Goal: Use online tool/utility: Utilize a website feature to perform a specific function

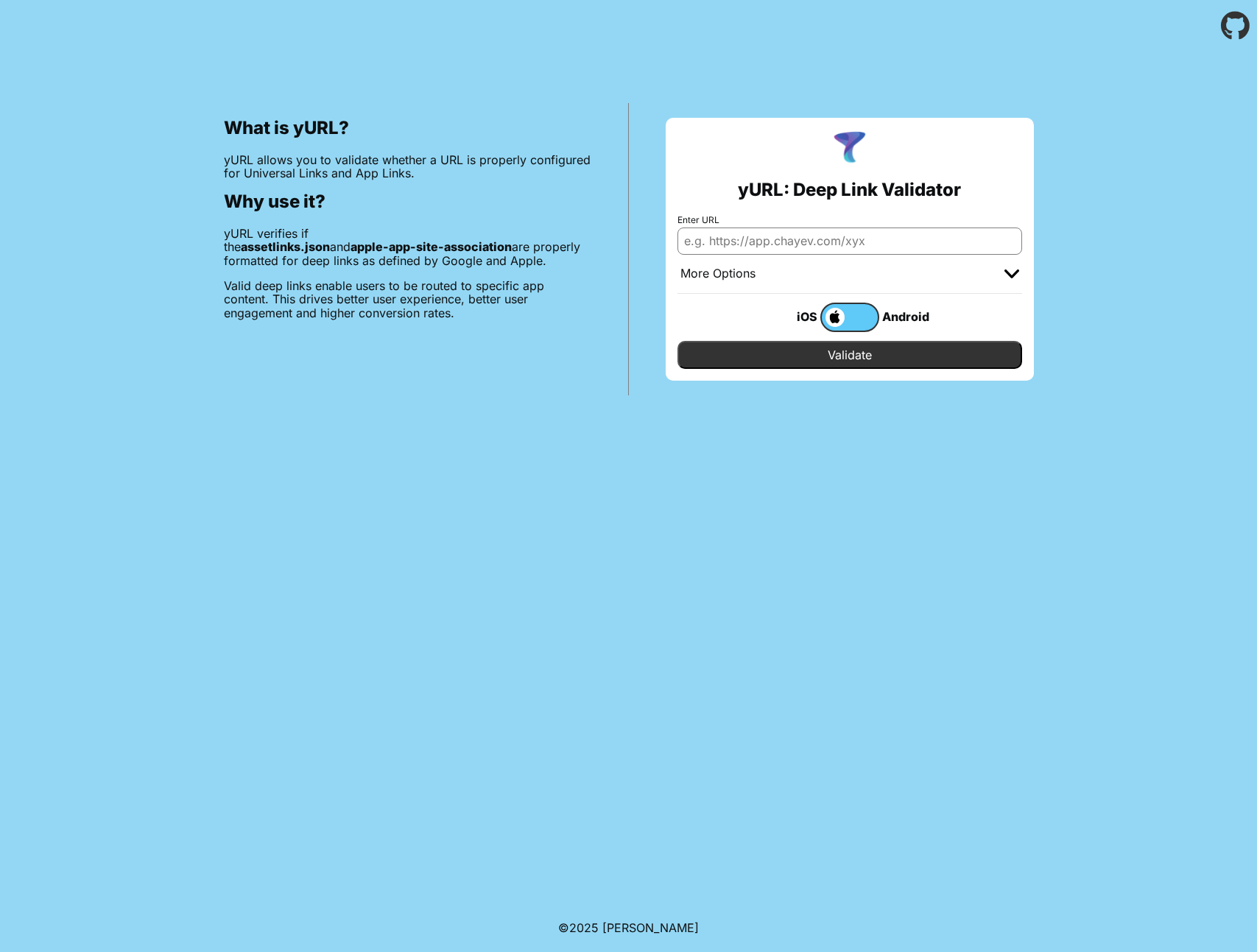
click at [846, 251] on input "Enter URL" at bounding box center [849, 241] width 344 height 27
type input "[DOMAIN_NAME][PERSON_NAME]"
click at [903, 318] on div "Android" at bounding box center [908, 316] width 59 height 19
drag, startPoint x: 877, startPoint y: 316, endPoint x: 857, endPoint y: 318, distance: 20.1
click at [872, 318] on label at bounding box center [850, 317] width 59 height 29
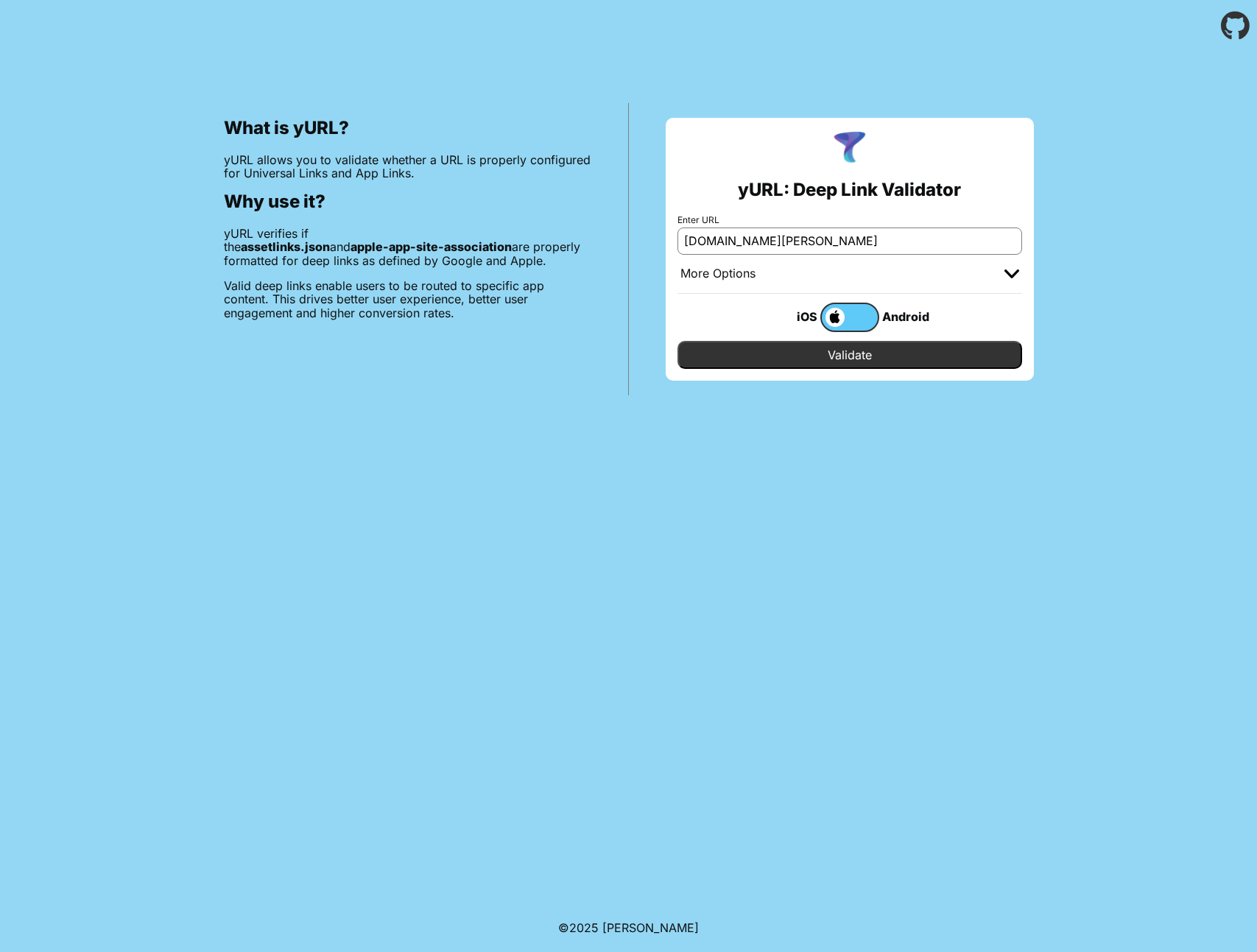
click at [0, 0] on input "checkbox" at bounding box center [0, 0] width 0 height 0
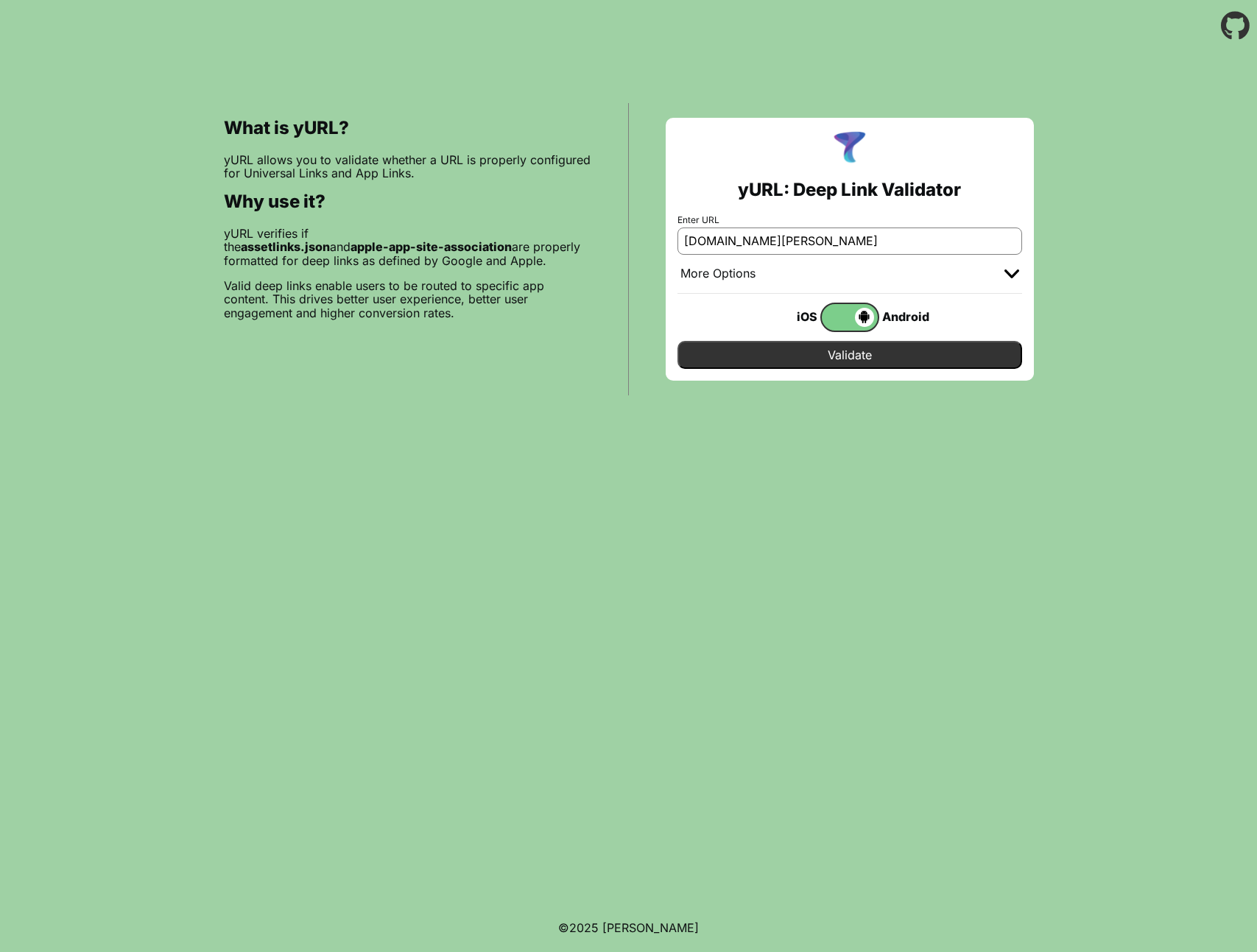
click at [892, 360] on input "Validate" at bounding box center [849, 354] width 344 height 28
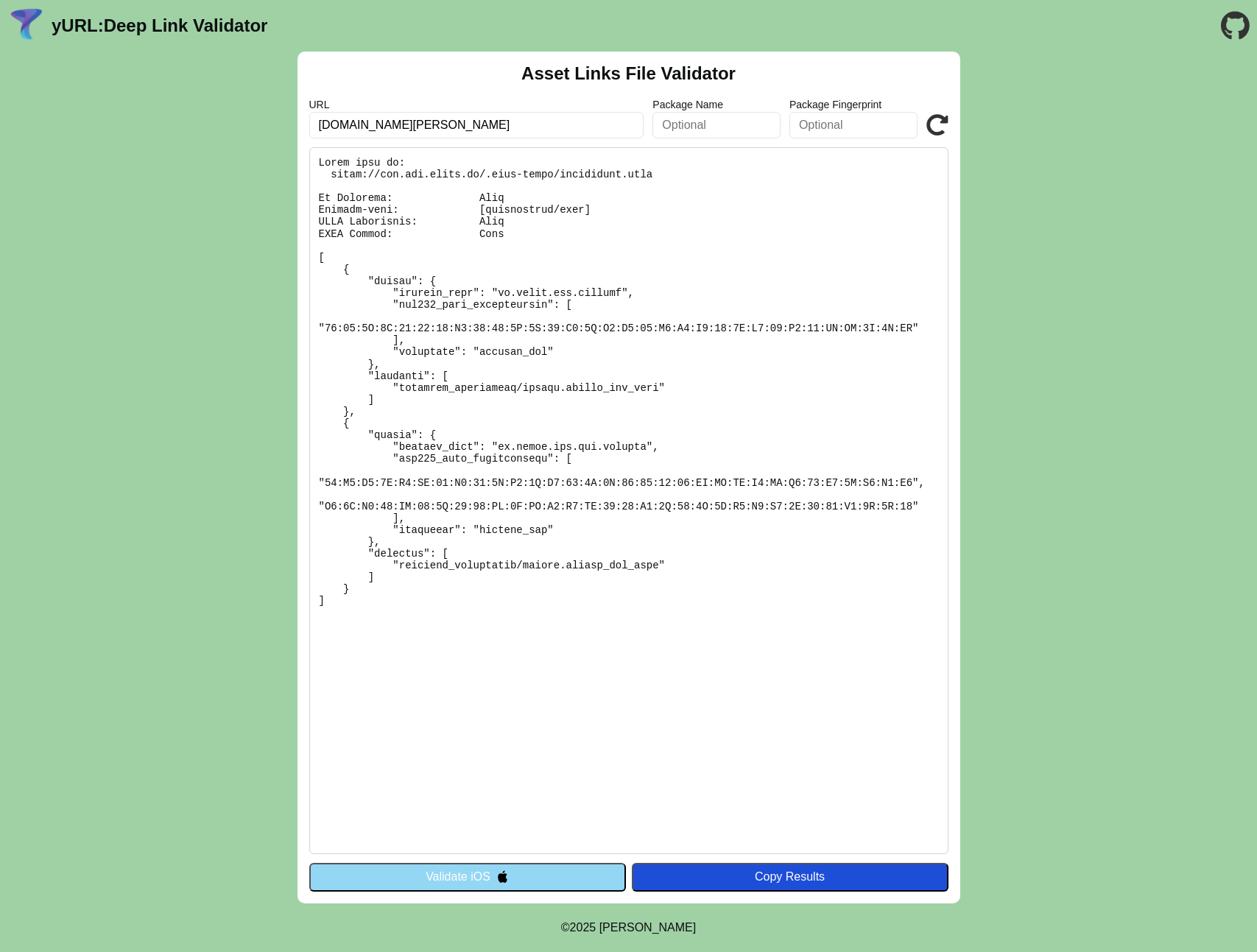
click at [695, 123] on input "text" at bounding box center [716, 126] width 128 height 27
paste input "io.[PERSON_NAME].stg.app.ios"
type input "[DOMAIN_NAME][PERSON_NAME]"
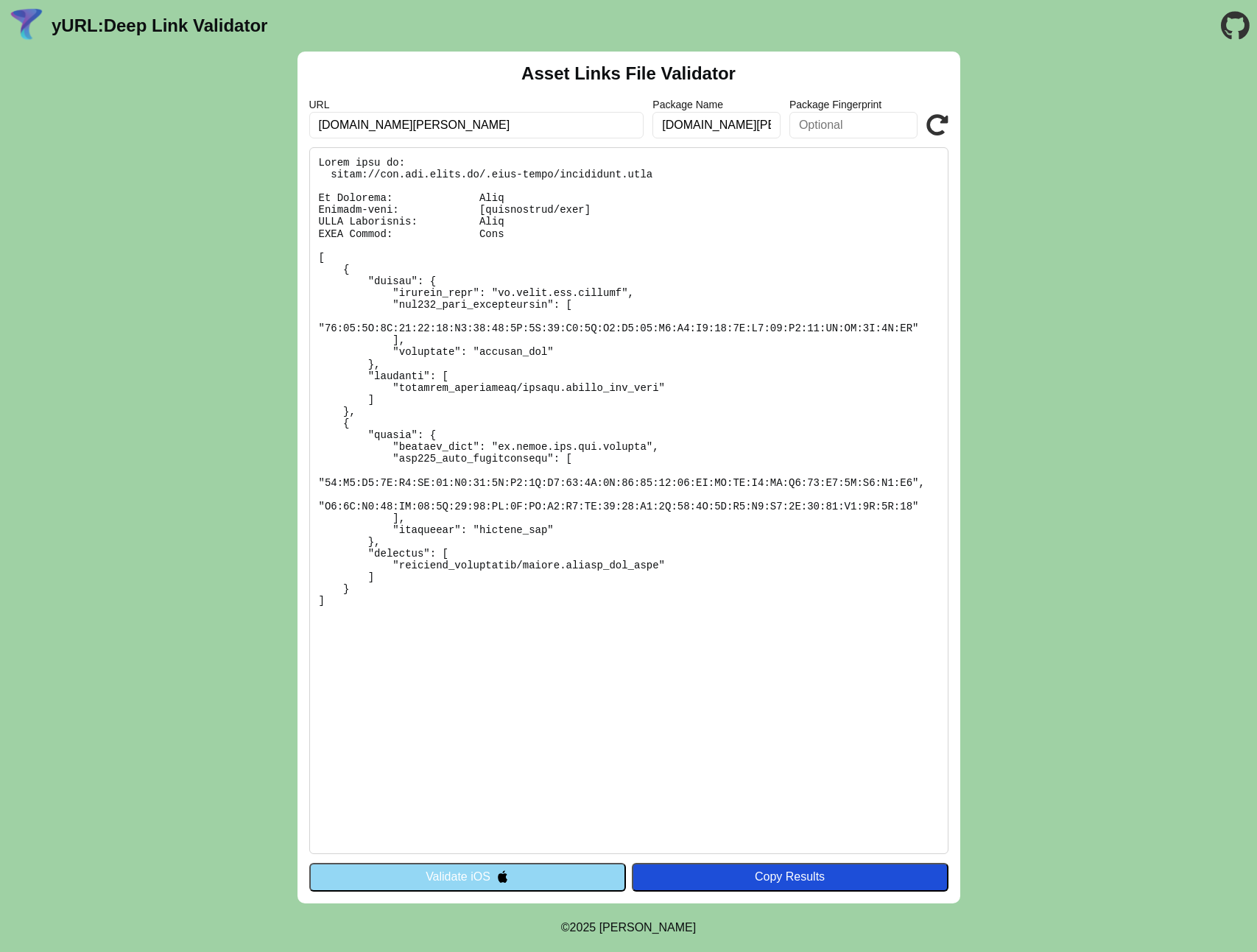
click at [939, 124] on icon at bounding box center [937, 125] width 22 height 22
click at [538, 877] on button "Validate iOS" at bounding box center [468, 877] width 317 height 28
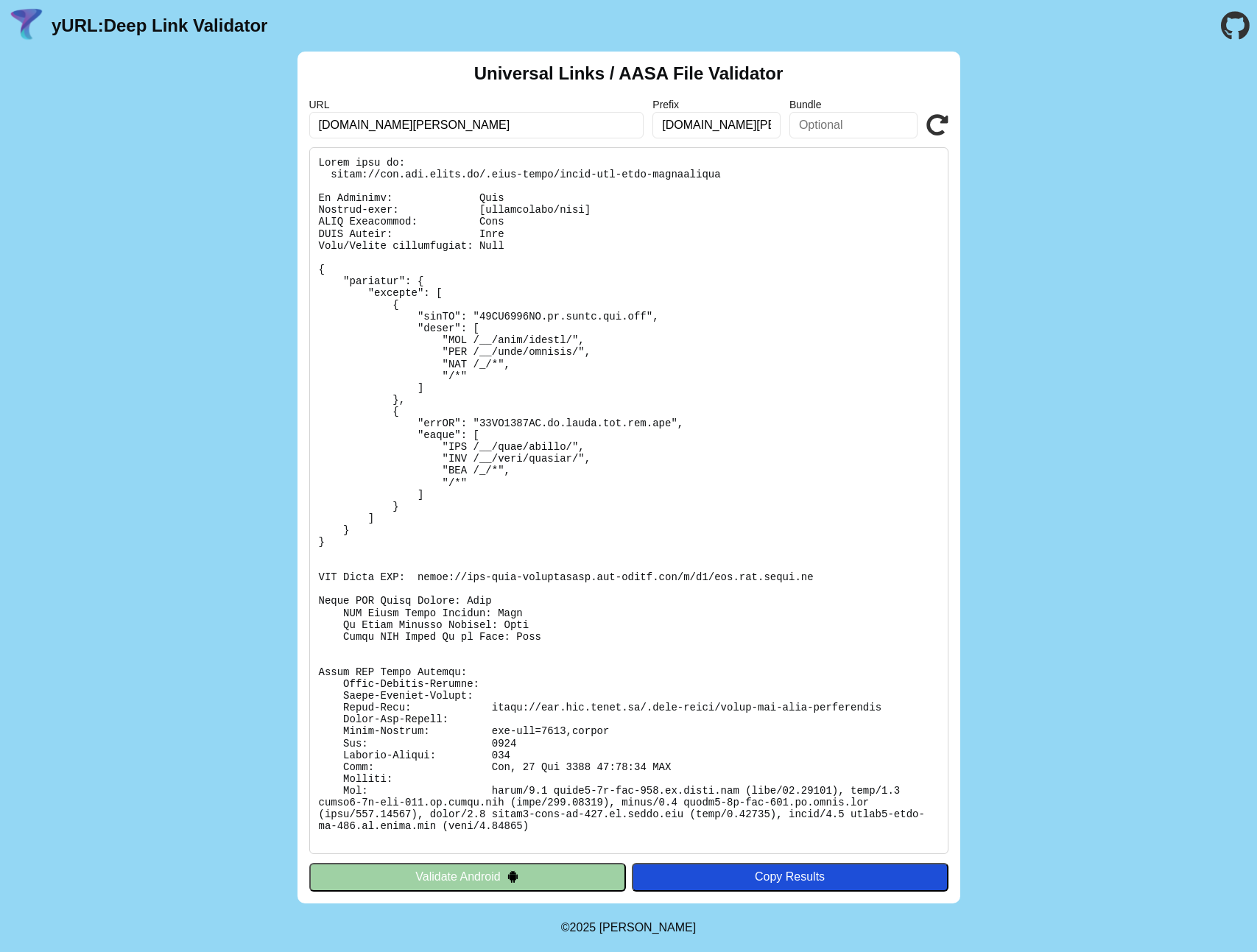
click at [671, 424] on pre at bounding box center [628, 501] width 639 height 707
drag, startPoint x: 670, startPoint y: 427, endPoint x: 550, endPoint y: 425, distance: 120.0
click at [550, 425] on pre at bounding box center [628, 501] width 639 height 707
copy pre "io.[PERSON_NAME].stg.app.ios"
